Goal: Transaction & Acquisition: Purchase product/service

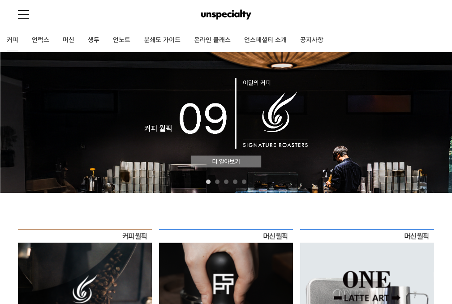
click at [8, 39] on link "커피" at bounding box center [12, 40] width 25 height 22
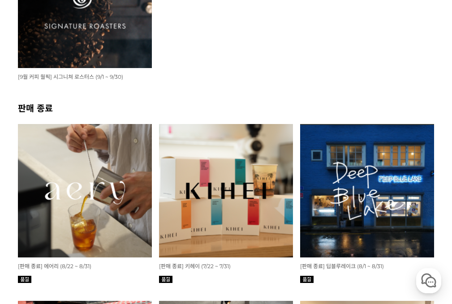
click at [100, 176] on img at bounding box center [85, 191] width 134 height 134
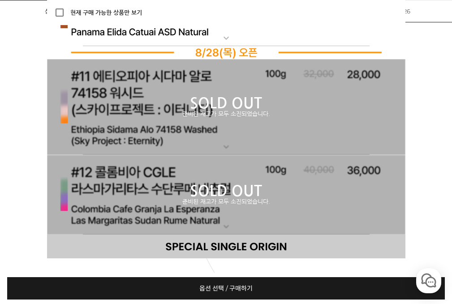
scroll to position [4734, 0]
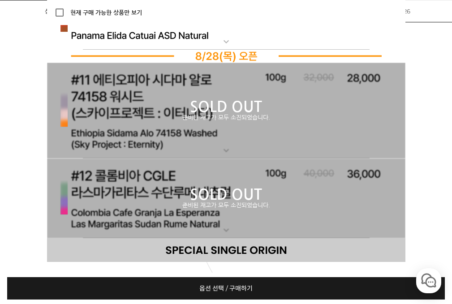
click at [192, 202] on p "SOLD OUT" at bounding box center [226, 195] width 359 height 14
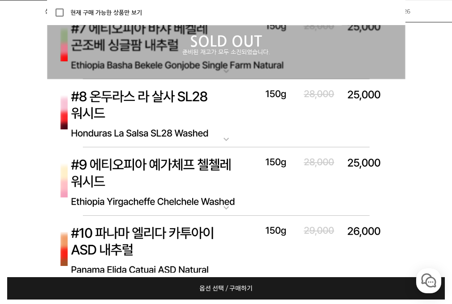
scroll to position [4286, 0]
